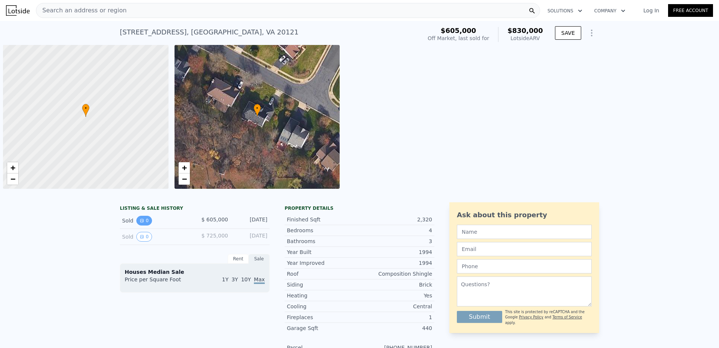
click at [142, 220] on button "0" at bounding box center [144, 221] width 16 height 10
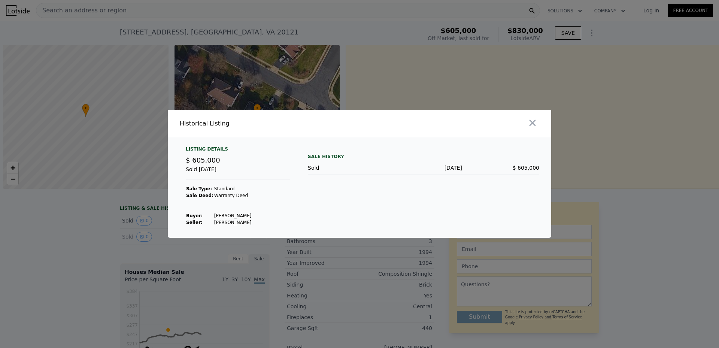
scroll to position [0, 3]
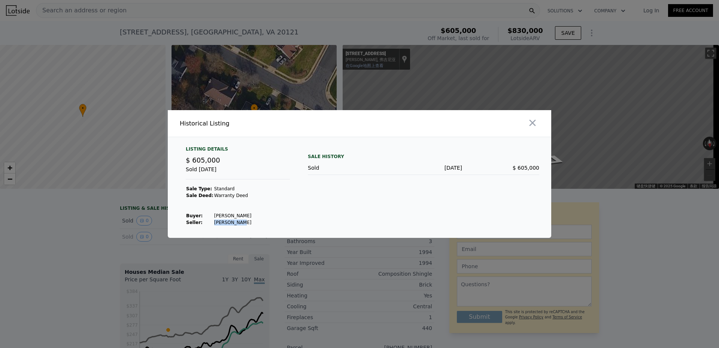
drag, startPoint x: 209, startPoint y: 223, endPoint x: 241, endPoint y: 225, distance: 31.5
click at [241, 225] on td "[PERSON_NAME]" at bounding box center [233, 222] width 38 height 7
click at [238, 225] on td "[PERSON_NAME]" at bounding box center [233, 222] width 38 height 7
click at [214, 222] on td "[PERSON_NAME]" at bounding box center [233, 222] width 38 height 7
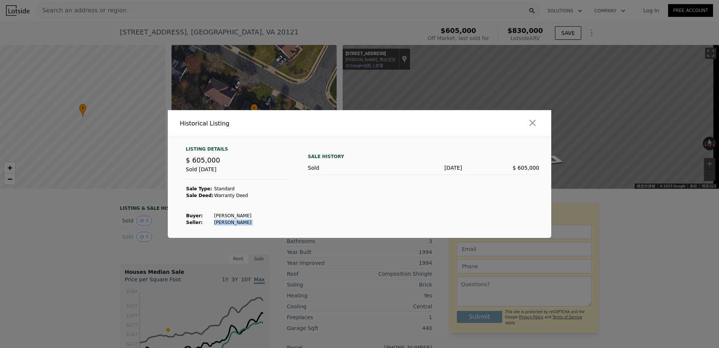
click at [214, 222] on td "[PERSON_NAME]" at bounding box center [233, 222] width 38 height 7
click at [214, 216] on td "[PERSON_NAME]" at bounding box center [233, 215] width 38 height 7
click at [236, 222] on td "[PERSON_NAME]" at bounding box center [233, 222] width 38 height 7
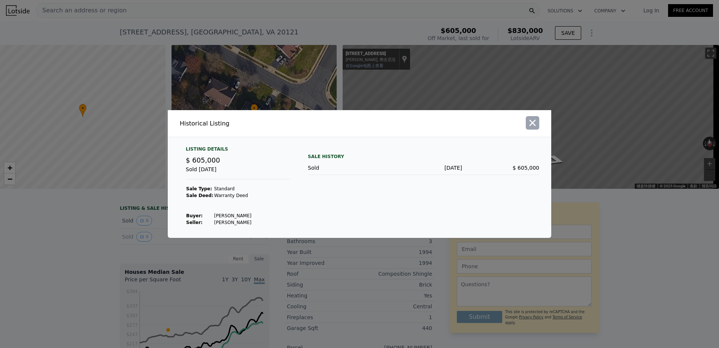
click at [531, 124] on icon "button" at bounding box center [532, 123] width 6 height 6
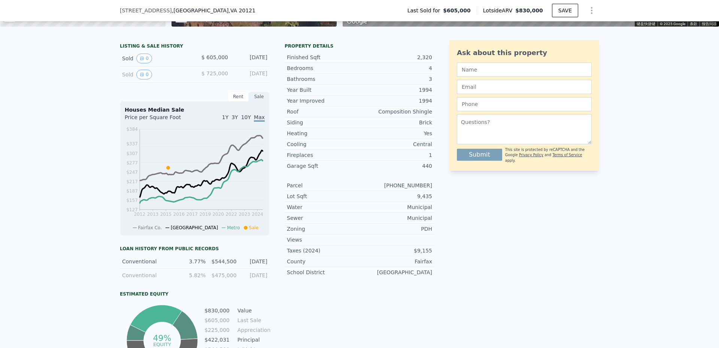
scroll to position [172, 0]
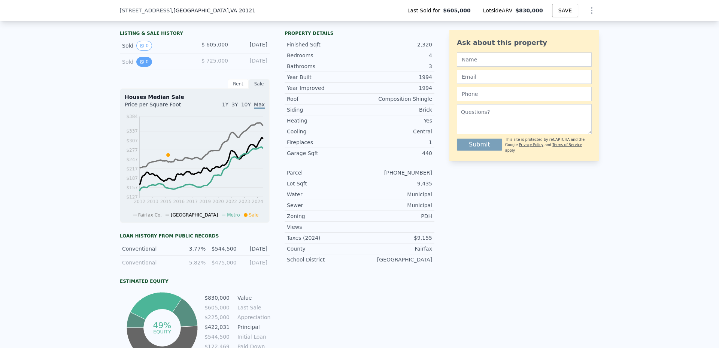
click at [146, 67] on button "0" at bounding box center [144, 62] width 16 height 10
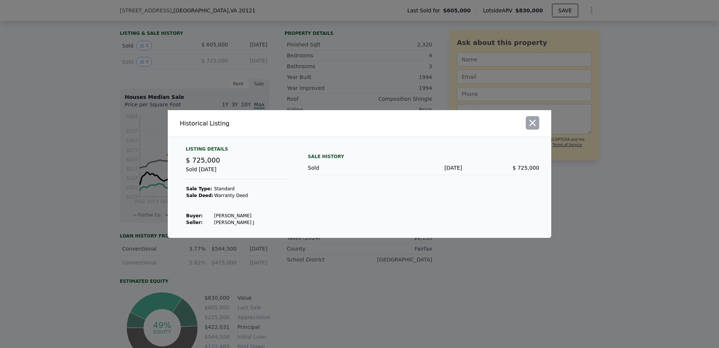
click at [533, 125] on icon "button" at bounding box center [532, 123] width 10 height 10
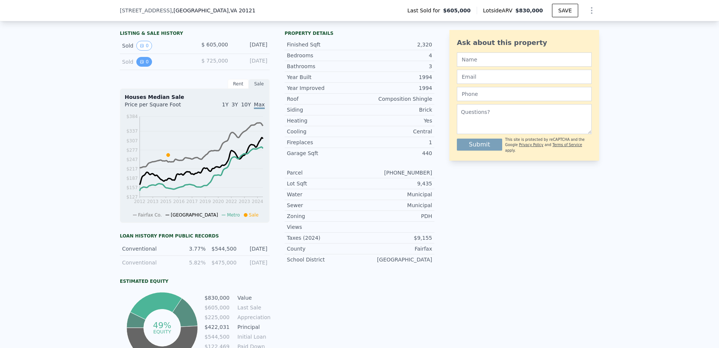
click at [141, 66] on button "0" at bounding box center [144, 62] width 16 height 10
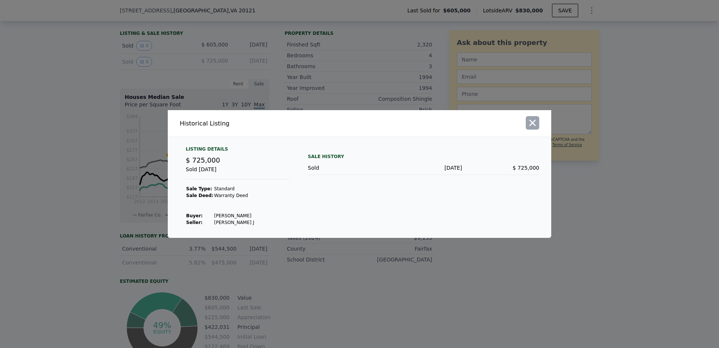
click at [528, 122] on icon "button" at bounding box center [532, 123] width 10 height 10
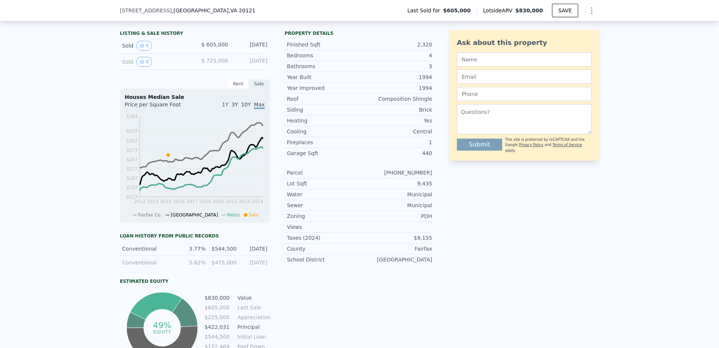
click at [145, 12] on span "[STREET_ADDRESS]" at bounding box center [146, 10] width 52 height 7
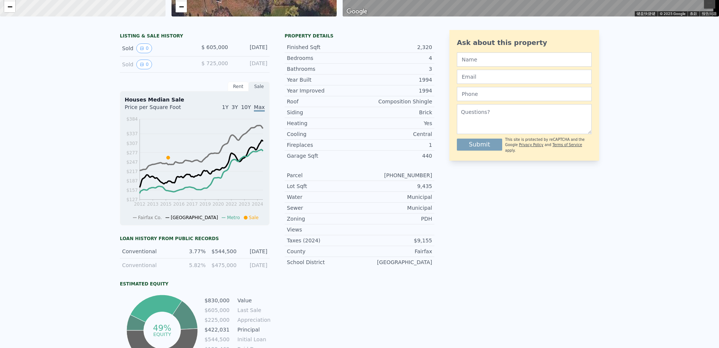
scroll to position [0, 0]
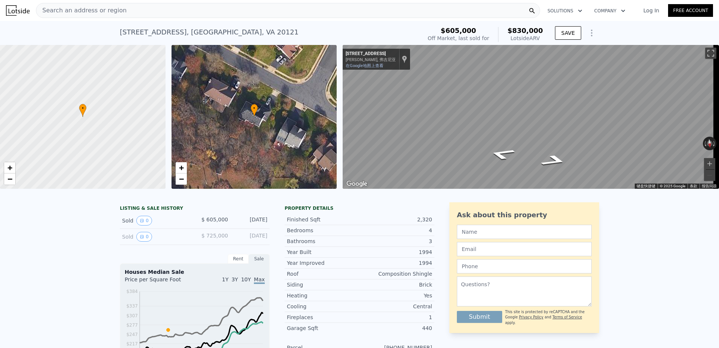
click at [144, 12] on div "Search an address or region" at bounding box center [288, 10] width 504 height 15
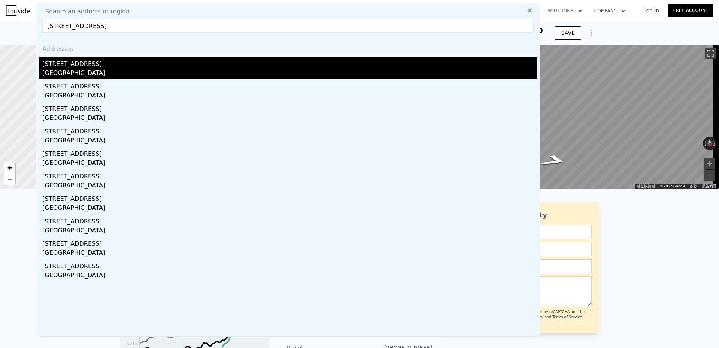
type input "[STREET_ADDRESS]"
click at [138, 63] on div "[STREET_ADDRESS]" at bounding box center [289, 63] width 494 height 12
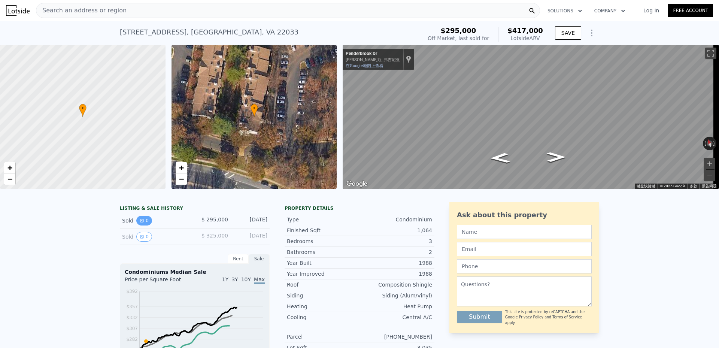
click at [140, 223] on icon "View historical data" at bounding box center [142, 220] width 4 height 4
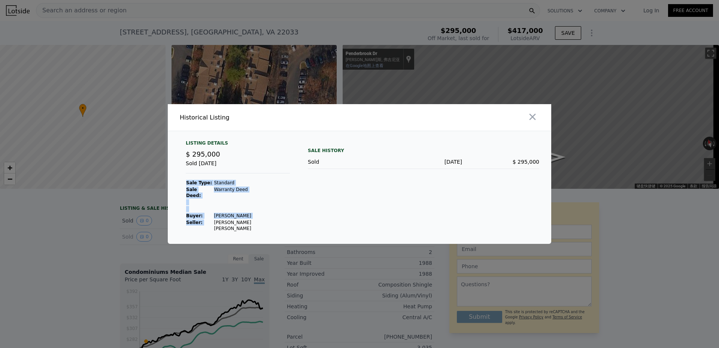
drag, startPoint x: 208, startPoint y: 223, endPoint x: 247, endPoint y: 226, distance: 38.7
click at [247, 226] on div "Listing Details $ 295,000 Sold [DATE] Sale Type: Standard Sale Deed: Warranty D…" at bounding box center [359, 192] width 383 height 104
click at [232, 225] on td "[PERSON_NAME] [PERSON_NAME]" at bounding box center [251, 225] width 76 height 13
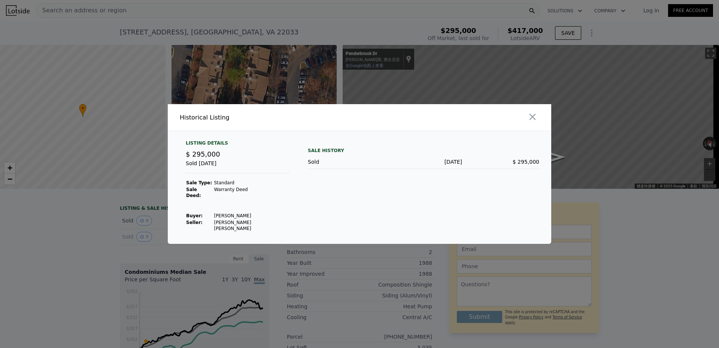
click at [215, 215] on td "[PERSON_NAME]" at bounding box center [251, 215] width 76 height 7
click at [242, 222] on div "Listing Details $ 295,000 Sold [DATE] Sale Type: Standard Sale Deed: Warranty D…" at bounding box center [238, 186] width 116 height 92
drag, startPoint x: 463, startPoint y: 166, endPoint x: 432, endPoint y: 168, distance: 31.1
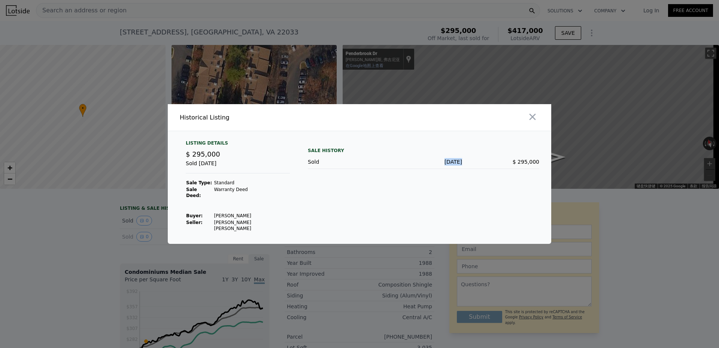
click at [432, 168] on div "Sold [DATE] $ 295,000" at bounding box center [423, 162] width 231 height 14
click at [418, 189] on div "Sale History Sold [DATE] $ 295,000" at bounding box center [423, 186] width 231 height 92
click at [531, 120] on icon "button" at bounding box center [532, 117] width 6 height 6
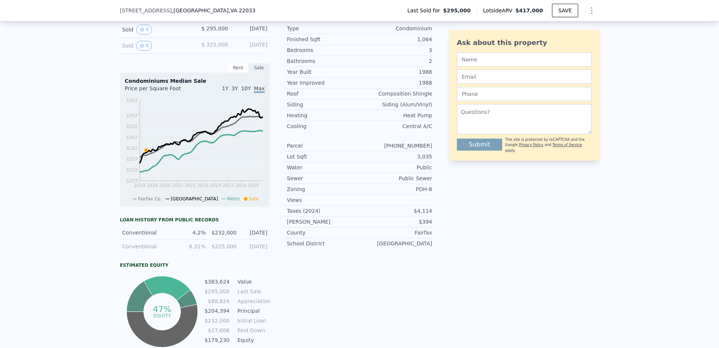
scroll to position [222, 0]
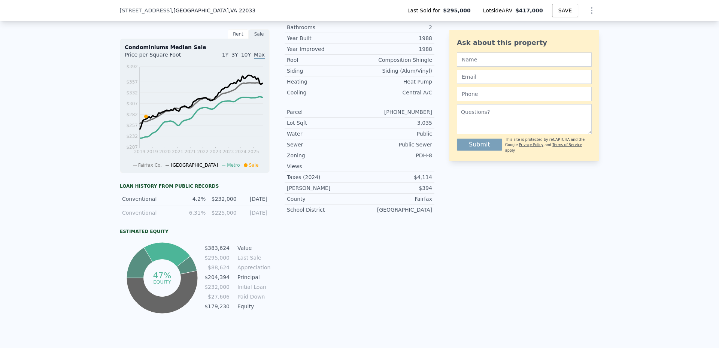
click at [218, 202] on div "$232,000" at bounding box center [223, 198] width 26 height 7
click at [204, 219] on div "Conventional 6.31% $225,000 [DATE]" at bounding box center [195, 212] width 150 height 13
click at [221, 202] on div "$232,000" at bounding box center [223, 198] width 26 height 7
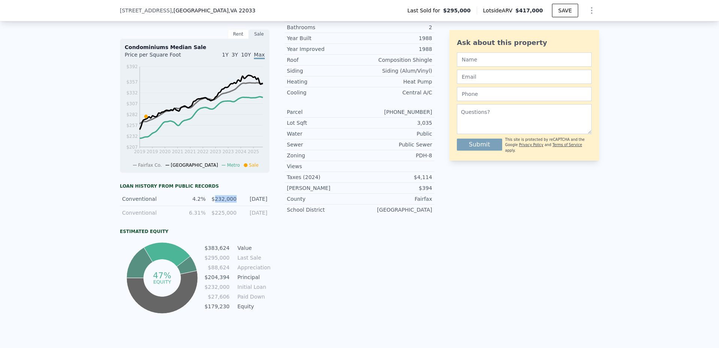
click at [221, 202] on div "$232,000" at bounding box center [223, 198] width 26 height 7
drag, startPoint x: 221, startPoint y: 202, endPoint x: 241, endPoint y: 262, distance: 63.2
click at [224, 206] on div "Conventional 4.2% $232,000 [DATE]" at bounding box center [195, 199] width 150 height 14
click at [356, 237] on div "Property details Type Condominium Finished Sqft 1,064 Bedrooms 3 Bathrooms 2 Ye…" at bounding box center [359, 147] width 150 height 338
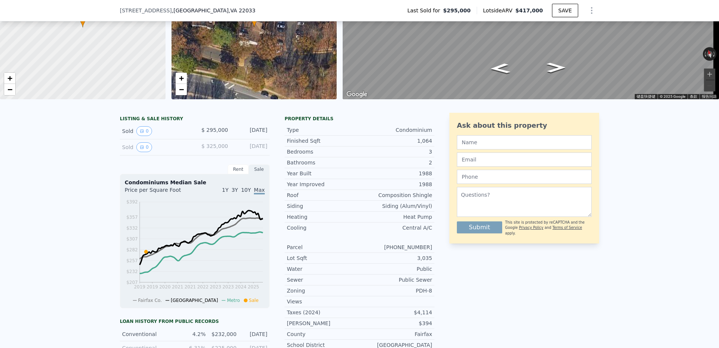
scroll to position [85, 0]
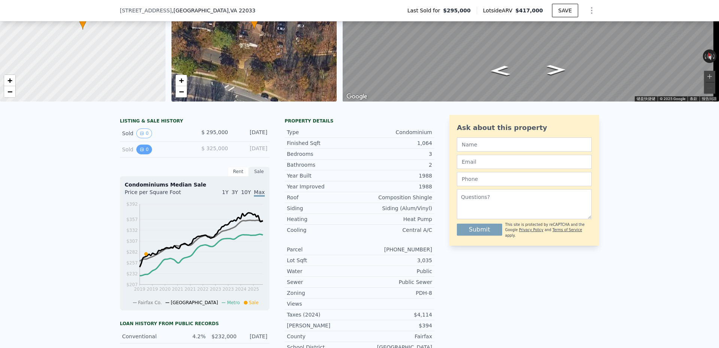
click at [143, 154] on button "0" at bounding box center [144, 149] width 16 height 10
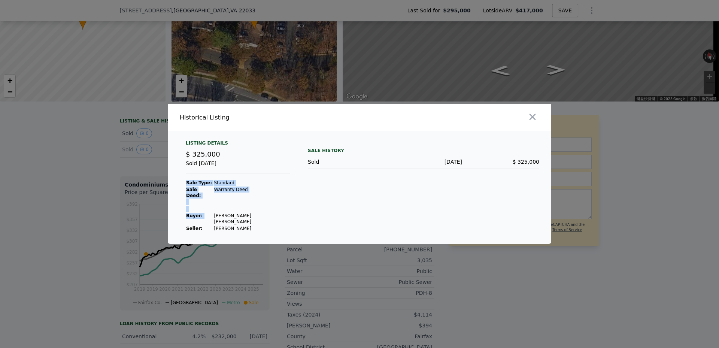
drag, startPoint x: 208, startPoint y: 217, endPoint x: 242, endPoint y: 214, distance: 33.4
click at [242, 214] on div "Listing Details $ 325,000 Sold [DATE] Sale Type: Standard Sale Deed: Warranty […" at bounding box center [238, 186] width 116 height 92
click at [232, 225] on td "[PERSON_NAME]" at bounding box center [251, 228] width 76 height 7
drag, startPoint x: 209, startPoint y: 215, endPoint x: 243, endPoint y: 215, distance: 34.1
click at [243, 215] on div "Listing Details $ 325,000 Sold [DATE] Sale Type: Standard Sale Deed: Warranty […" at bounding box center [238, 186] width 116 height 92
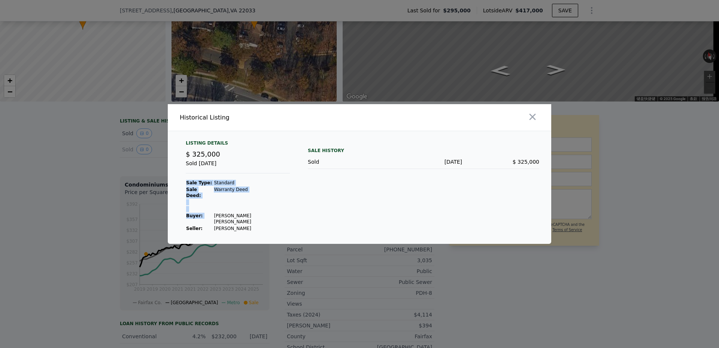
click at [233, 217] on td "[PERSON_NAME] [PERSON_NAME]" at bounding box center [251, 218] width 76 height 13
drag, startPoint x: 239, startPoint y: 216, endPoint x: 213, endPoint y: 217, distance: 25.9
click at [214, 217] on td "[PERSON_NAME] [PERSON_NAME]" at bounding box center [251, 218] width 76 height 13
drag, startPoint x: 206, startPoint y: 217, endPoint x: 241, endPoint y: 215, distance: 35.3
click at [241, 215] on tr "Buyer : [PERSON_NAME] [PERSON_NAME]" at bounding box center [238, 218] width 104 height 13
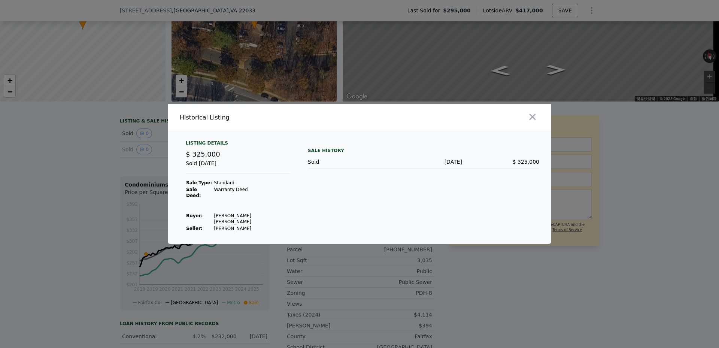
click at [542, 119] on div at bounding box center [456, 117] width 189 height 27
click at [535, 122] on icon "button" at bounding box center [532, 117] width 10 height 10
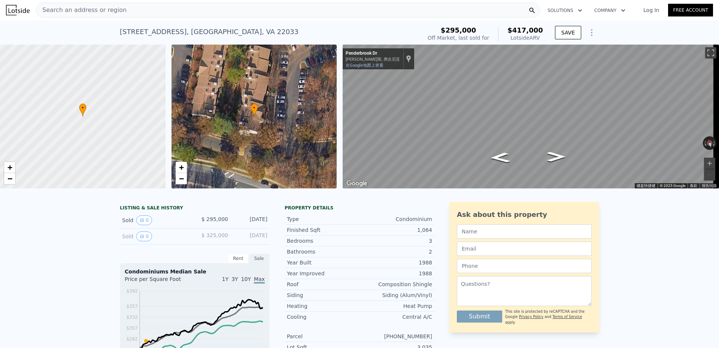
scroll to position [0, 0]
click at [125, 15] on div "Search an address or region" at bounding box center [288, 10] width 504 height 15
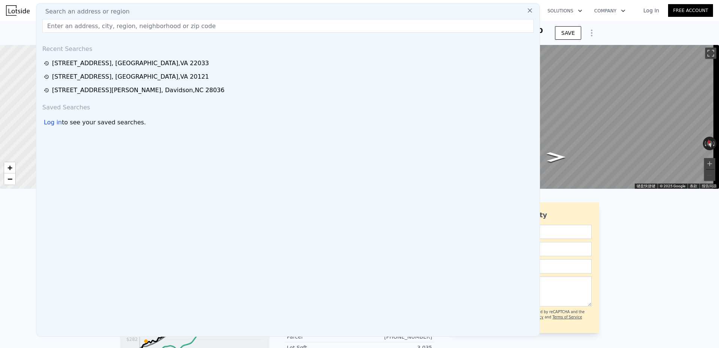
type input "[STREET_ADDRESS][PERSON_NAME]"
